Goal: Find specific fact: Find specific fact

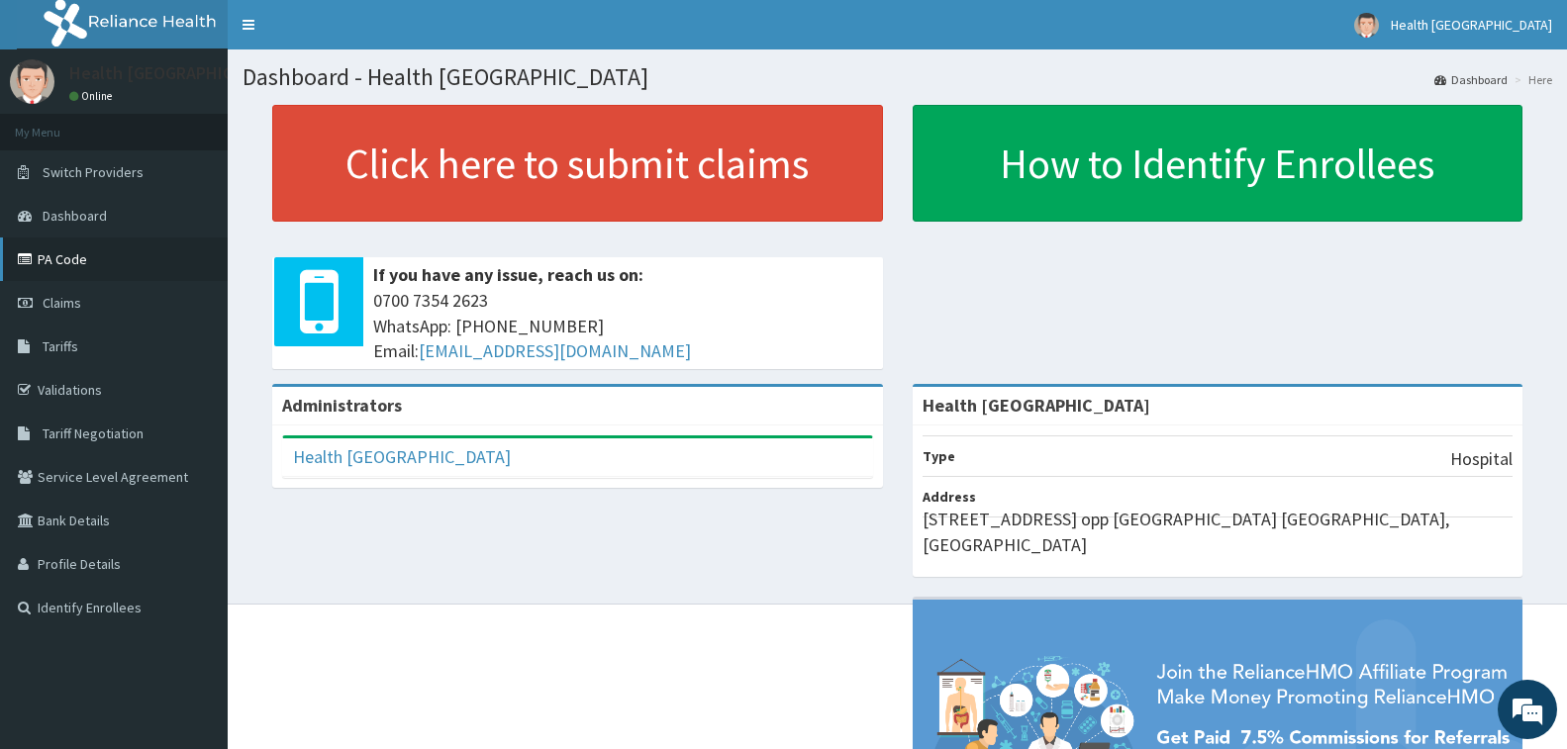
click at [53, 259] on link "PA Code" at bounding box center [114, 260] width 228 height 44
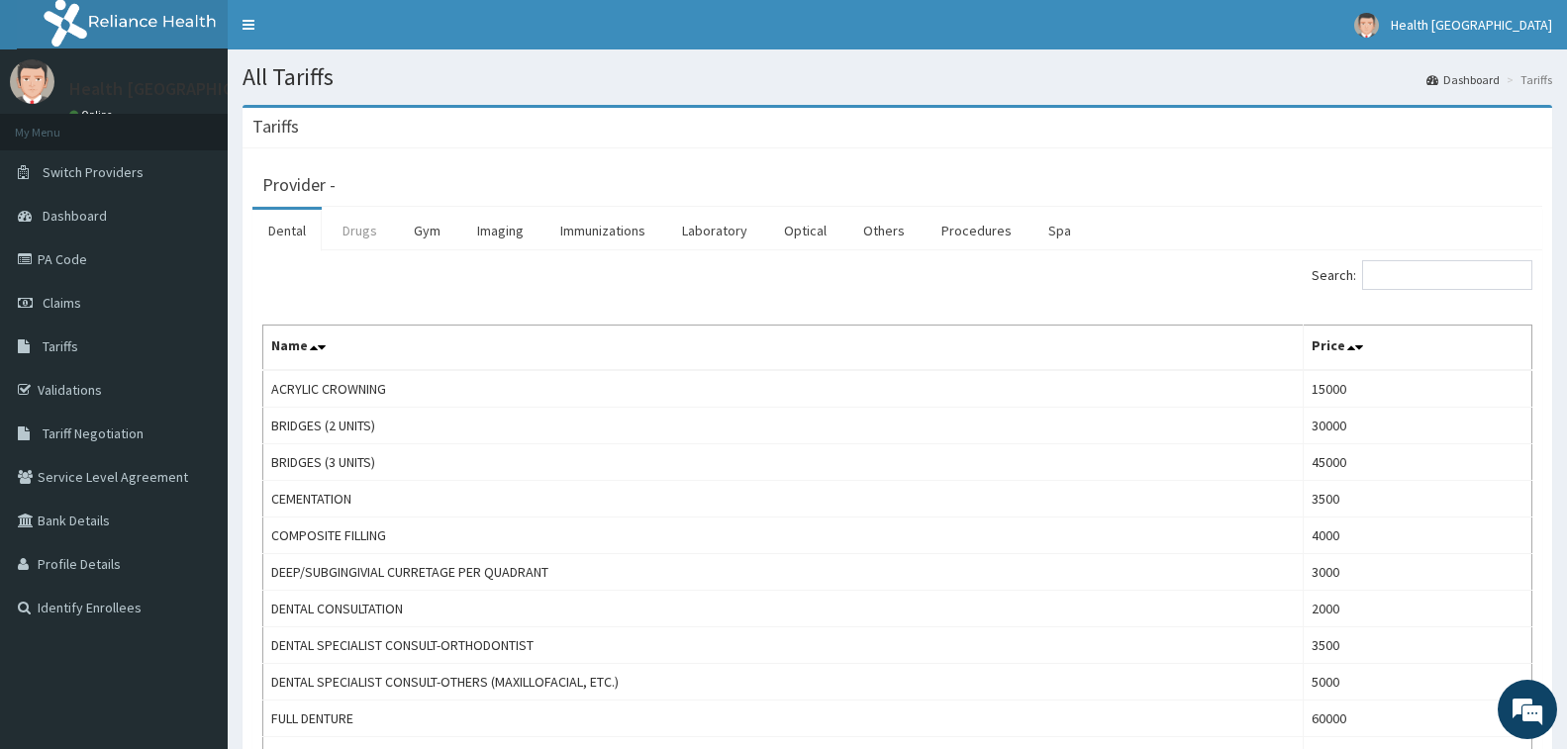
click at [360, 236] on link "Drugs" at bounding box center [360, 231] width 66 height 42
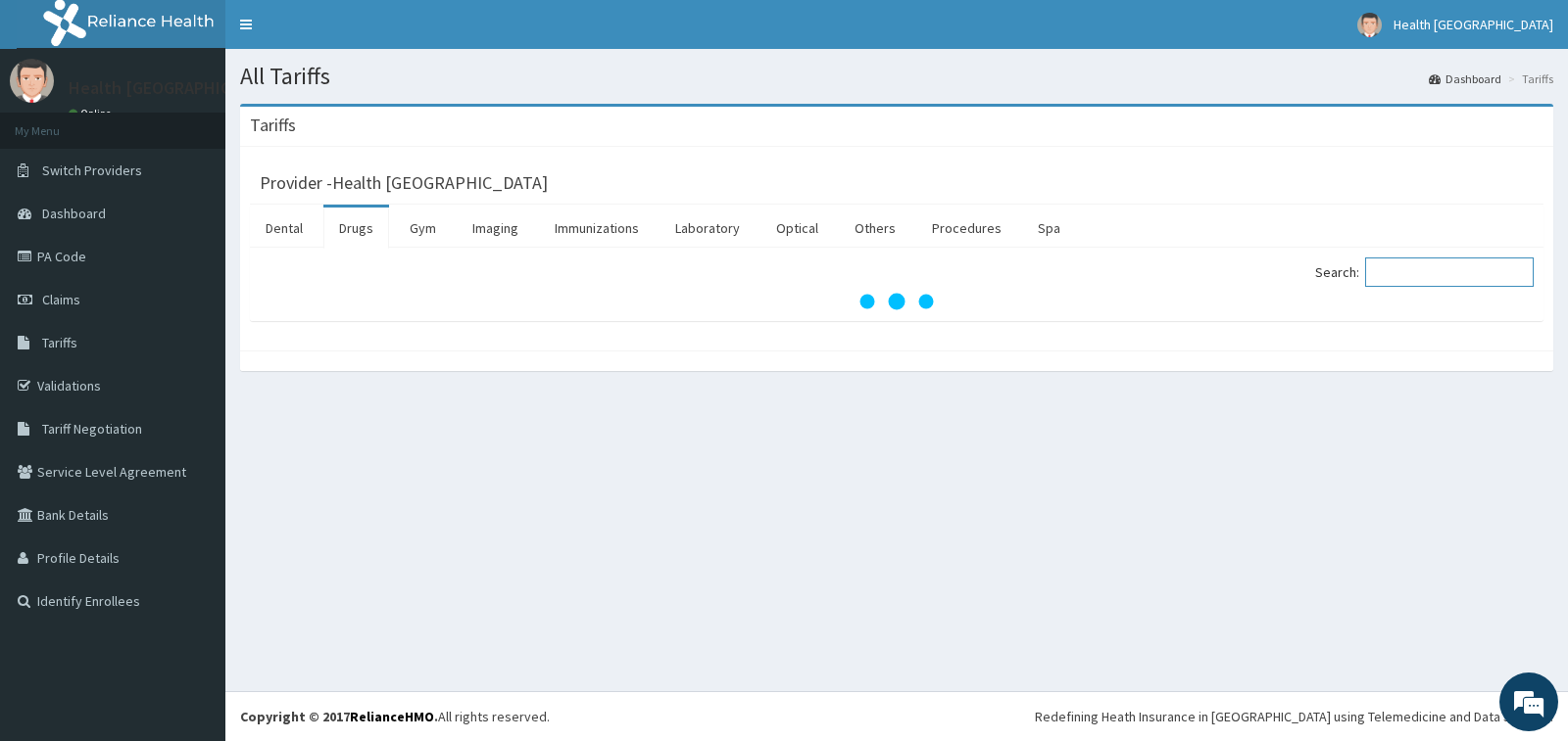
click at [1423, 276] on input "Search:" at bounding box center [1449, 272] width 168 height 30
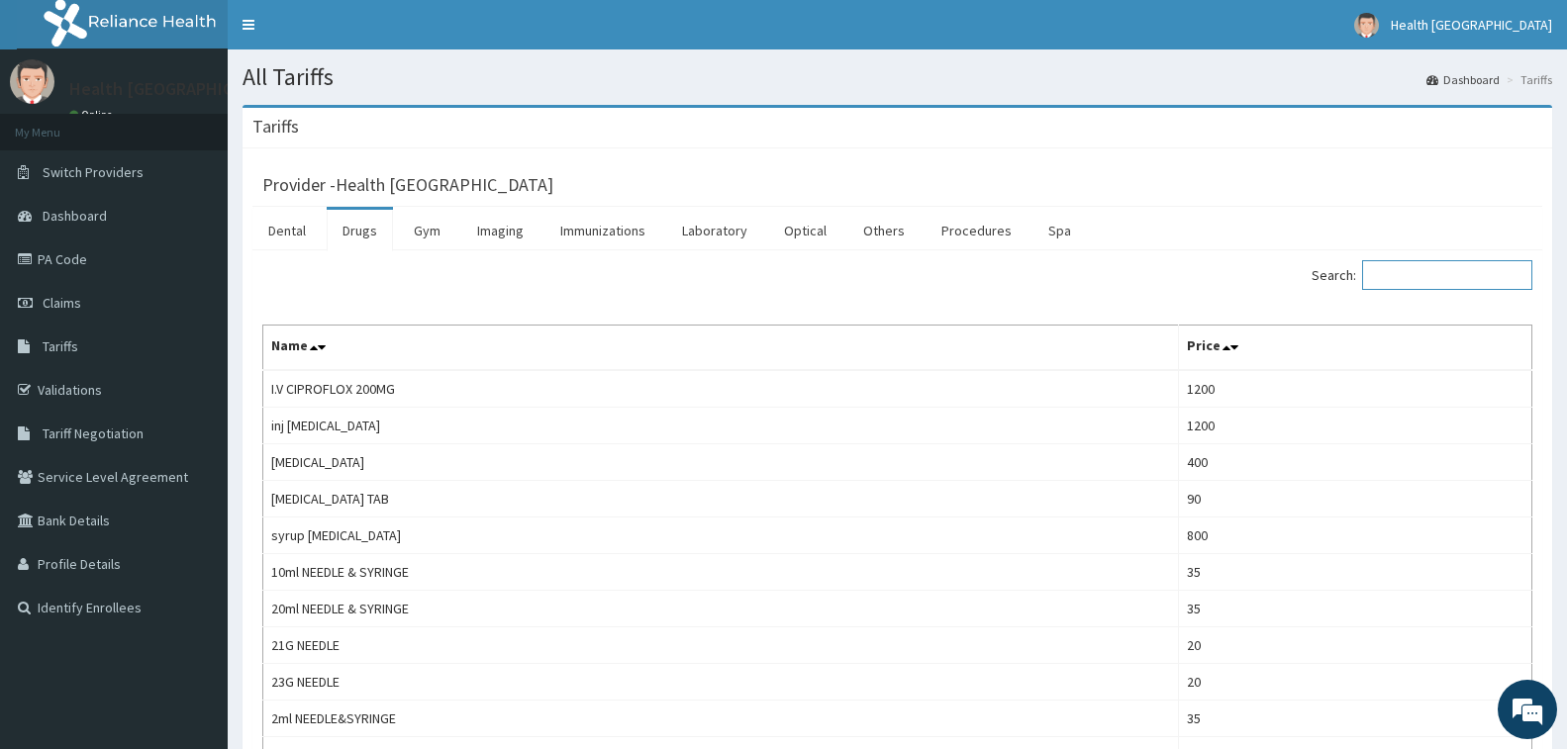
type input "1"
click at [368, 230] on link "Drugs" at bounding box center [360, 231] width 66 height 42
click at [1422, 277] on input "Search:" at bounding box center [1447, 275] width 170 height 30
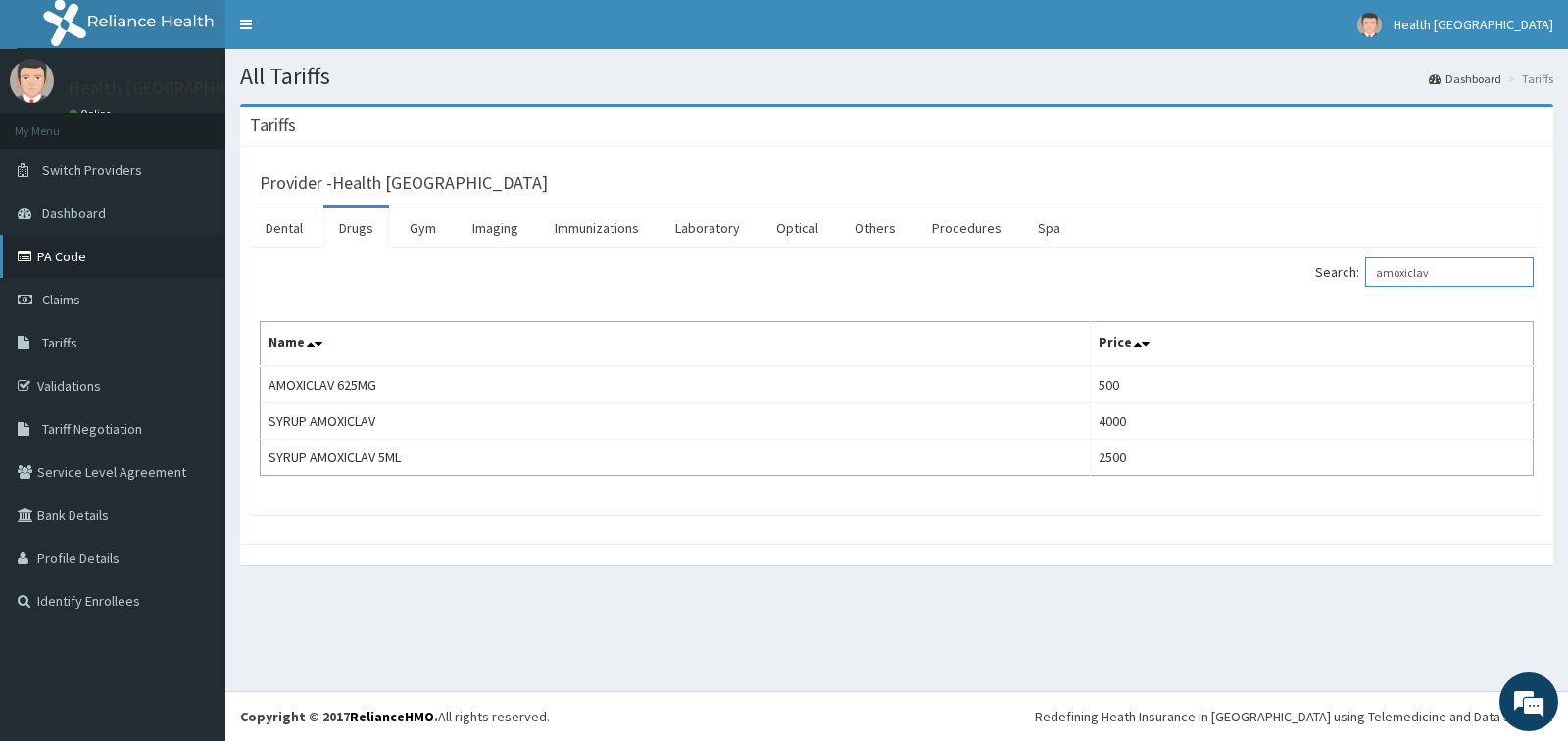
type input "amoxiclav"
click at [46, 257] on link "PA Code" at bounding box center [113, 257] width 226 height 44
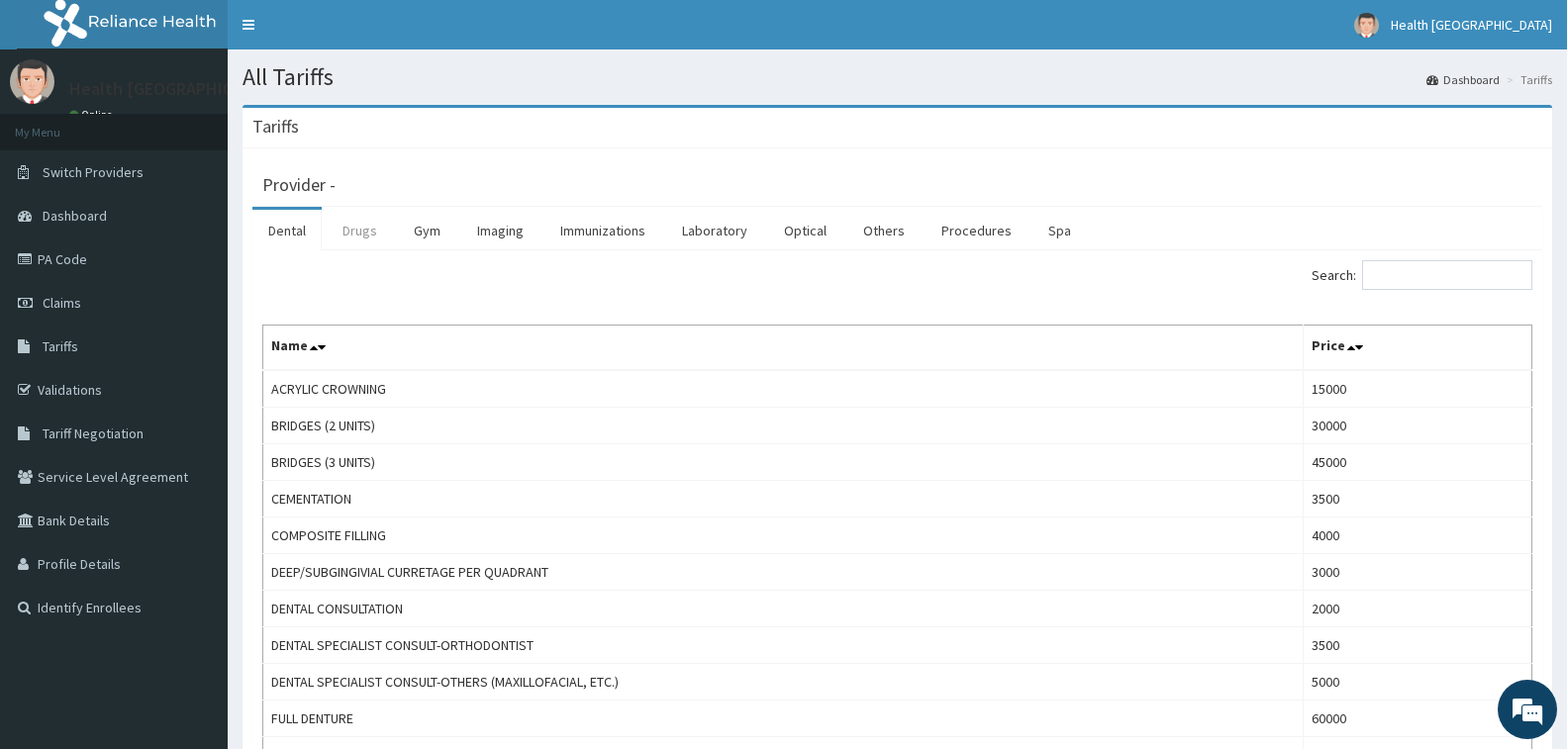
click at [363, 233] on link "Drugs" at bounding box center [360, 231] width 66 height 42
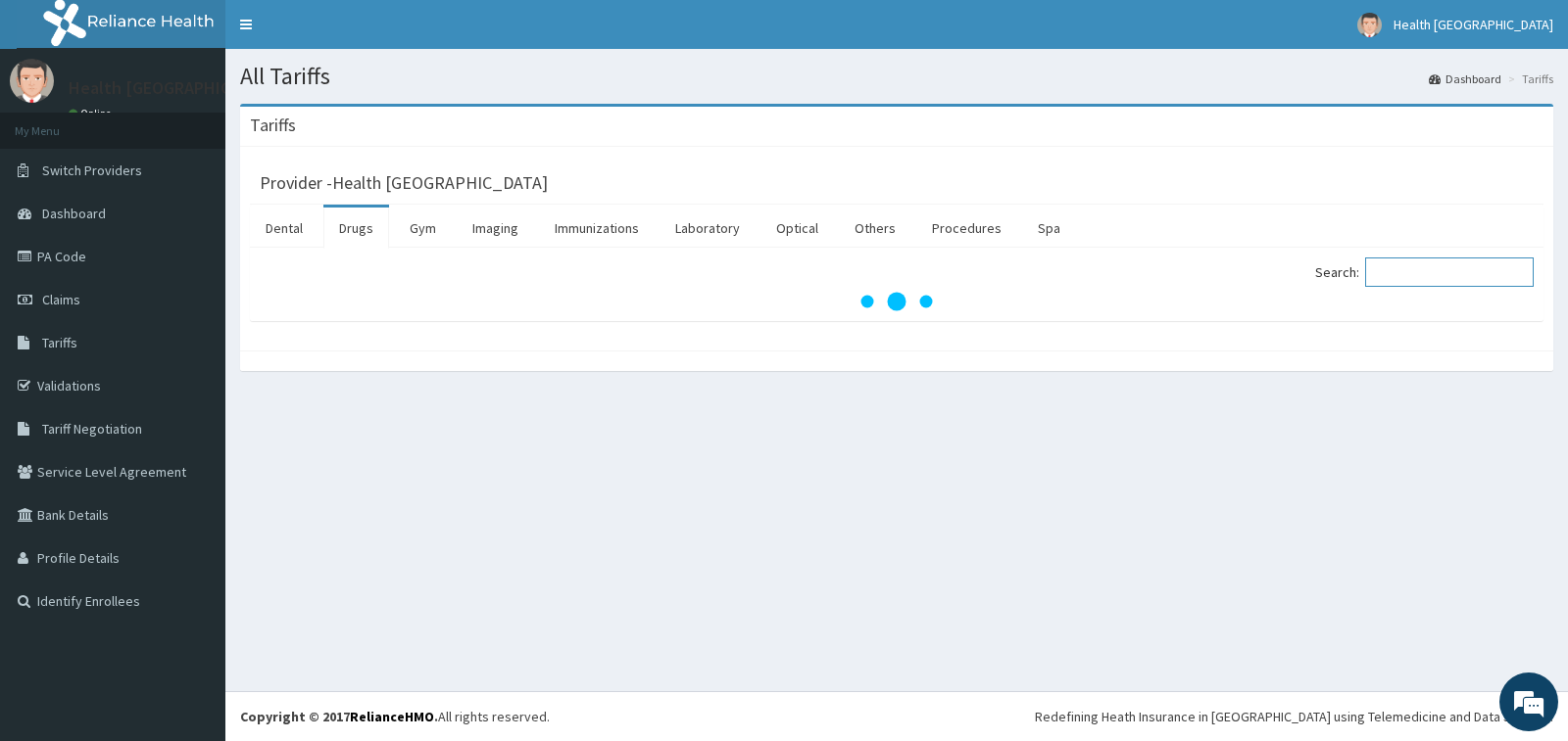
click at [1415, 279] on input "Search:" at bounding box center [1449, 272] width 168 height 30
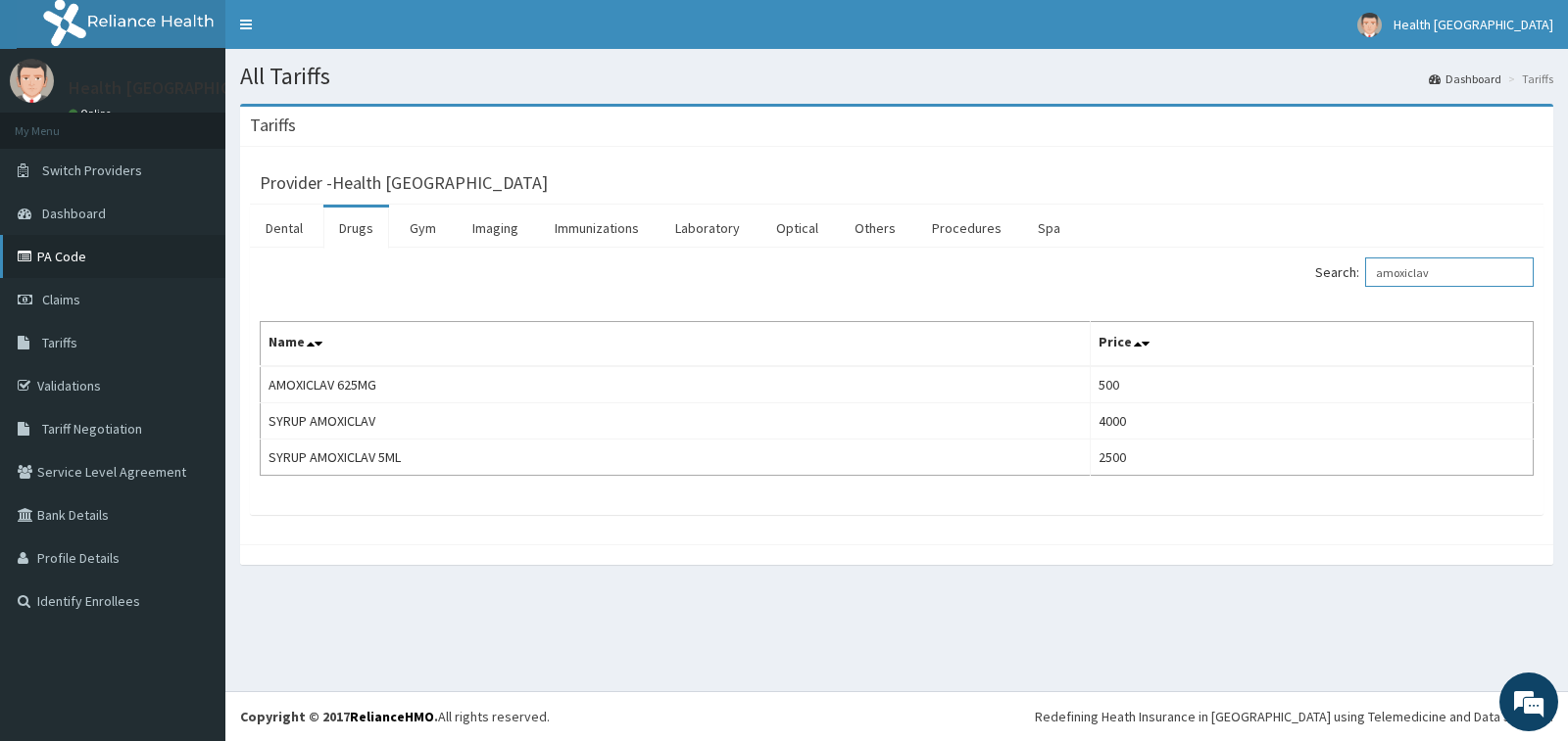
type input "amoxiclav"
click at [81, 251] on link "PA Code" at bounding box center [113, 257] width 226 height 44
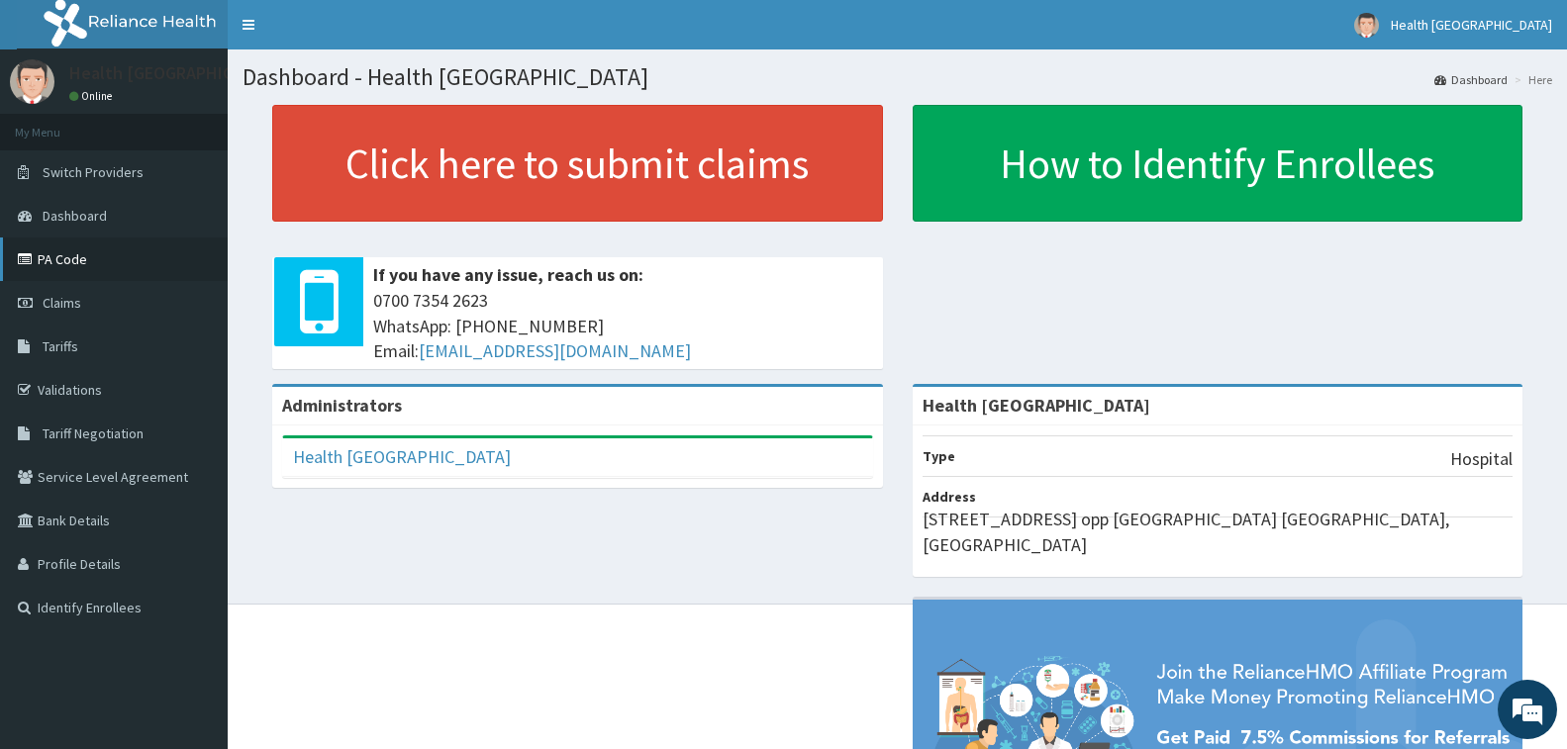
click at [126, 263] on link "PA Code" at bounding box center [114, 260] width 228 height 44
